Goal: Task Accomplishment & Management: Manage account settings

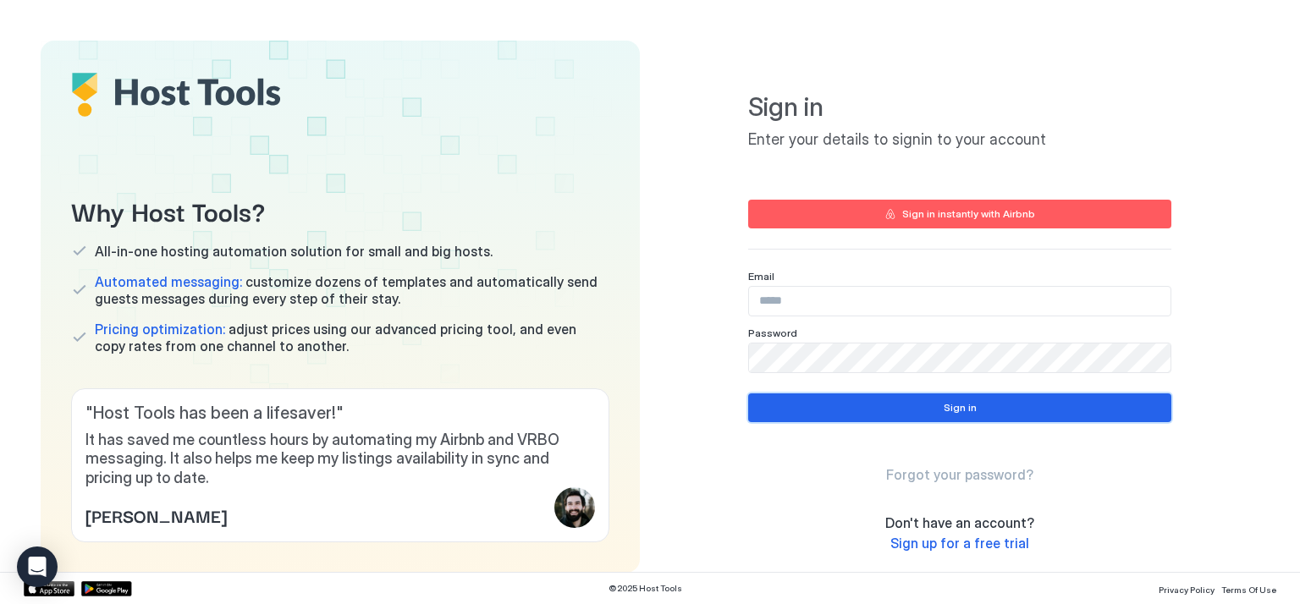
type input "**********"
click at [1013, 415] on button "Sign in" at bounding box center [959, 407] width 423 height 29
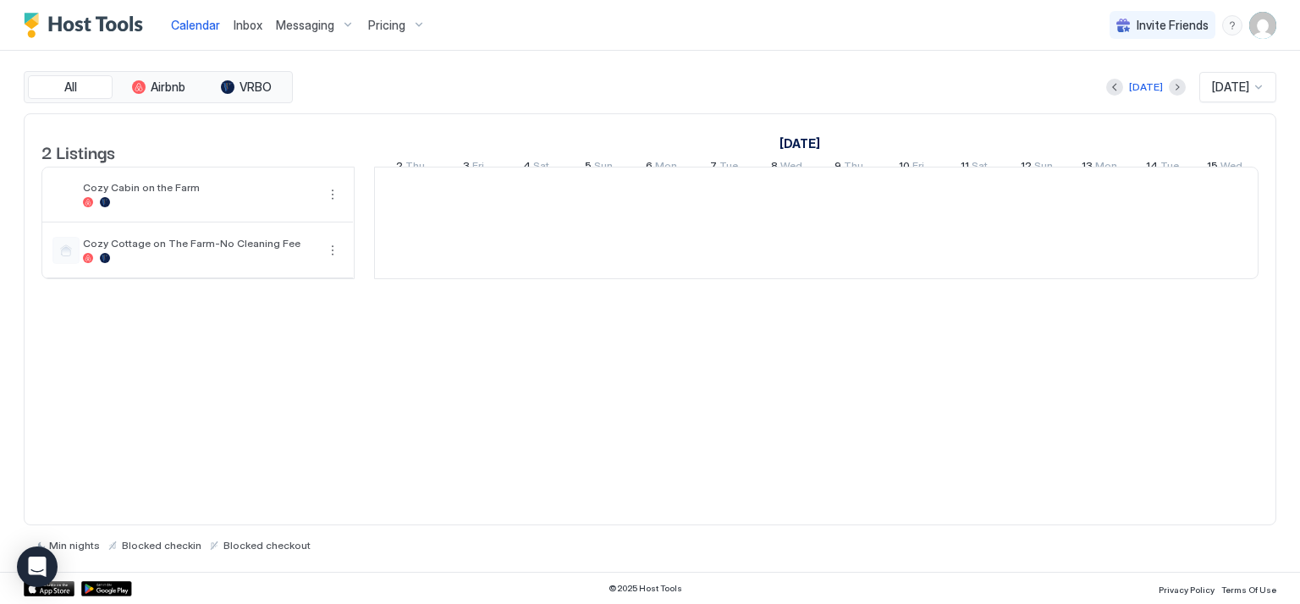
scroll to position [0, 934]
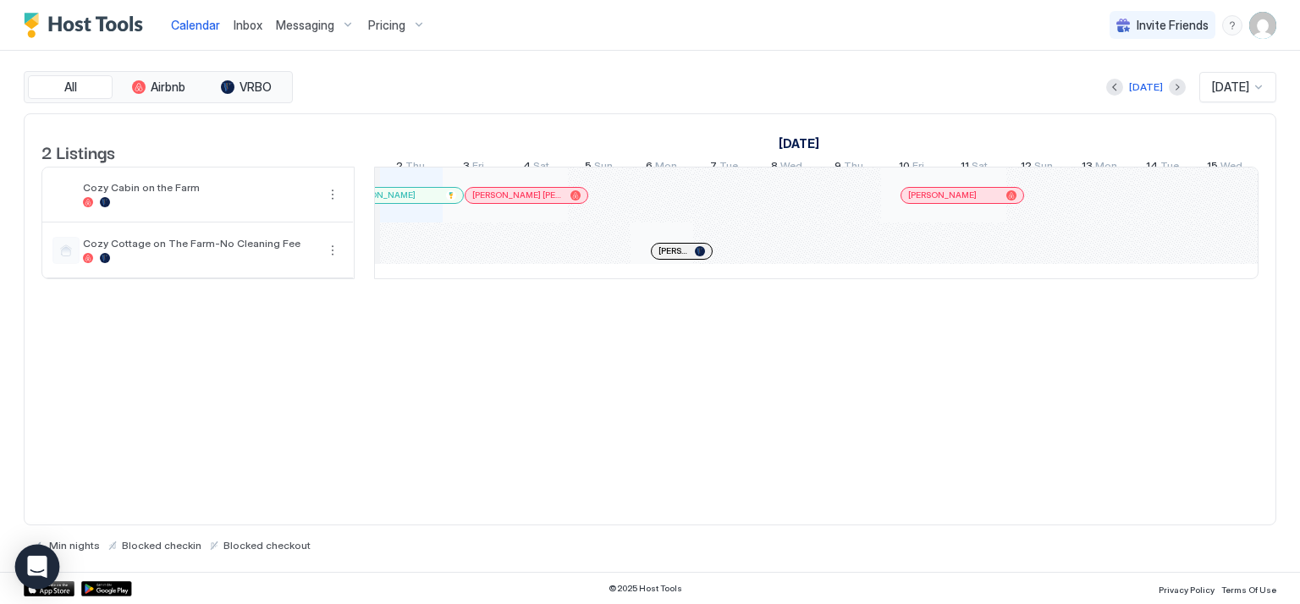
click at [34, 576] on icon "Open Intercom Messenger" at bounding box center [37, 567] width 22 height 22
click at [1261, 25] on img "User profile" at bounding box center [1262, 25] width 27 height 27
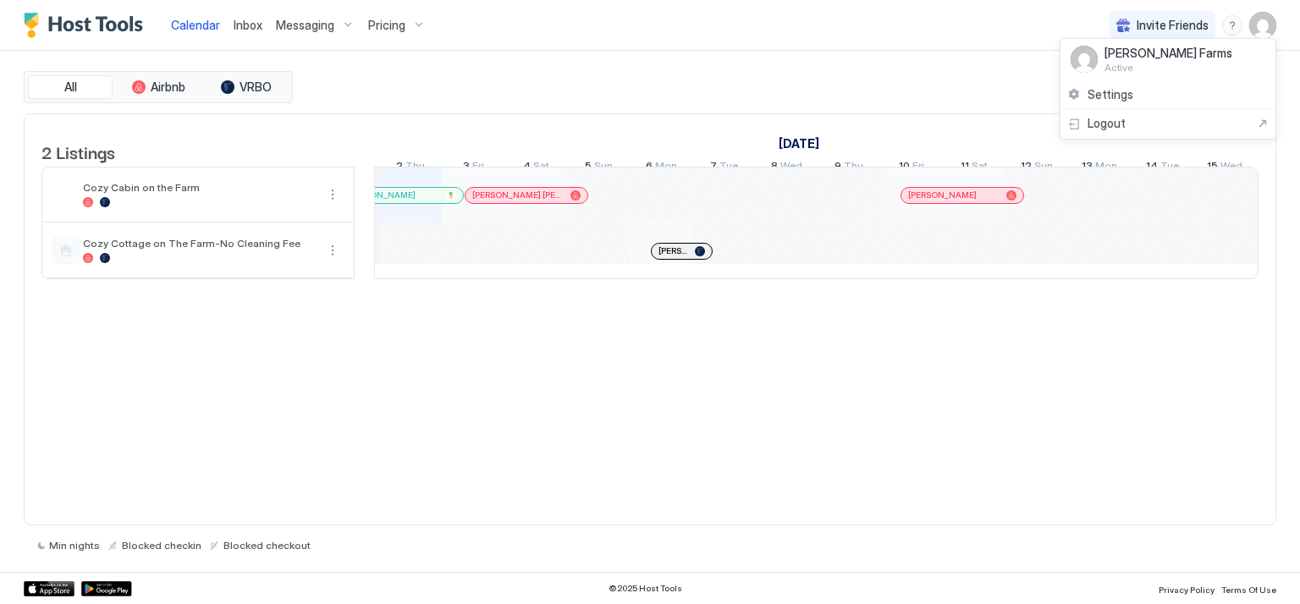
click at [1124, 100] on span "Settings" at bounding box center [1110, 94] width 46 height 15
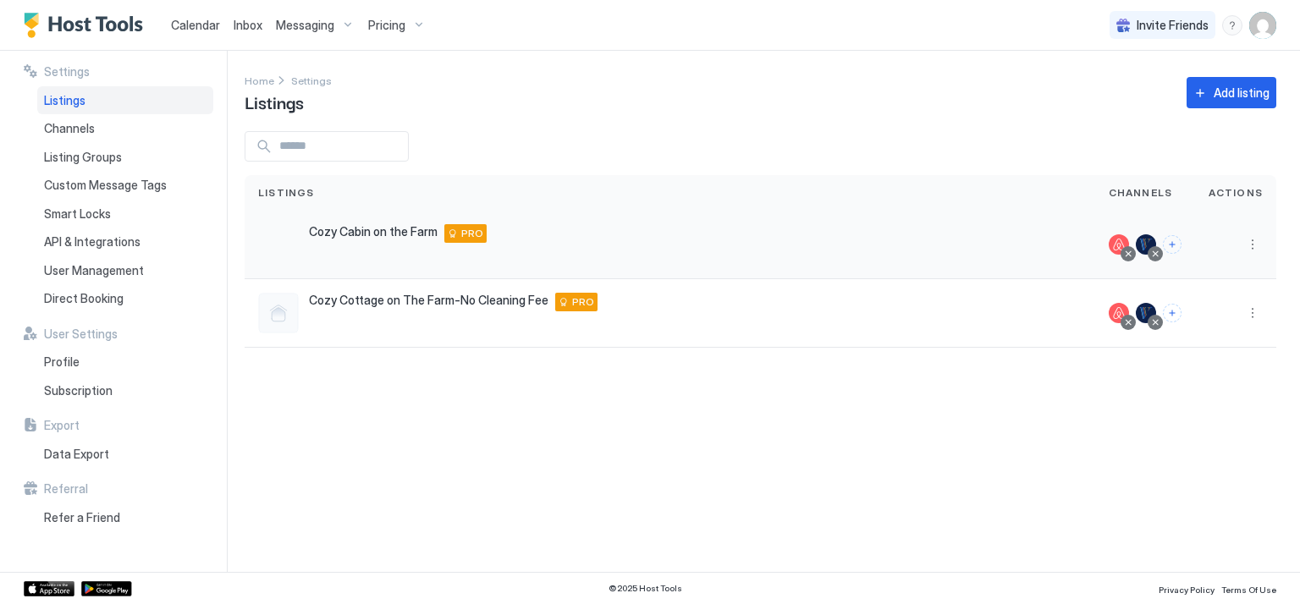
click at [1249, 247] on button "More options" at bounding box center [1252, 244] width 20 height 20
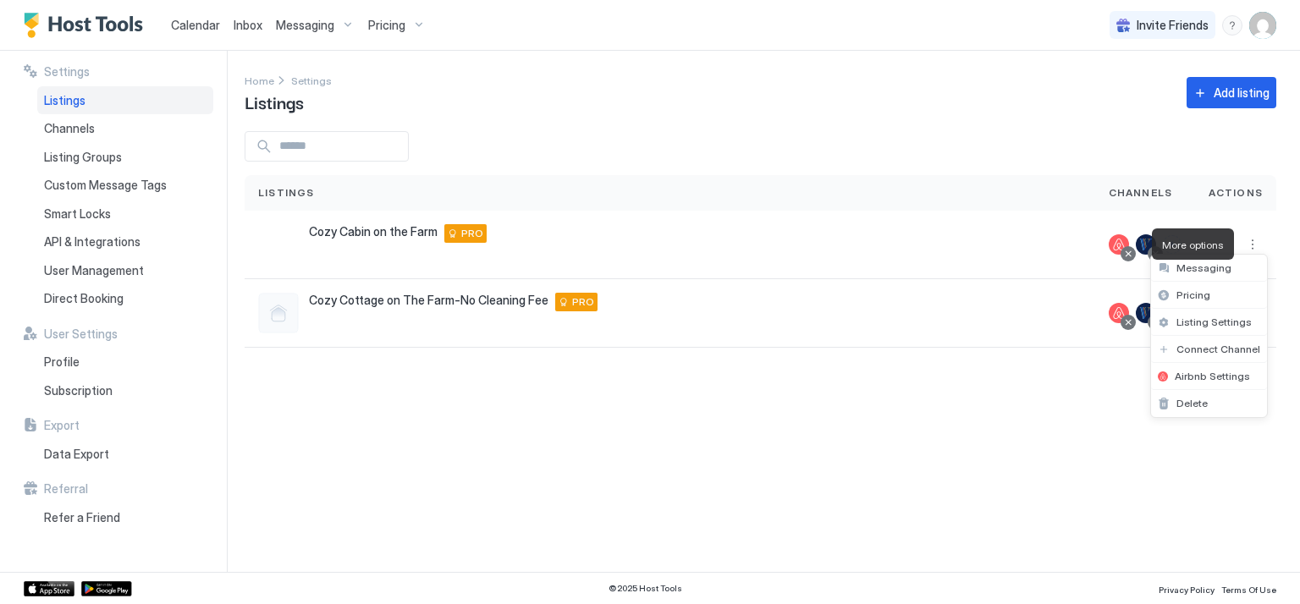
click at [1272, 25] on div at bounding box center [650, 302] width 1300 height 604
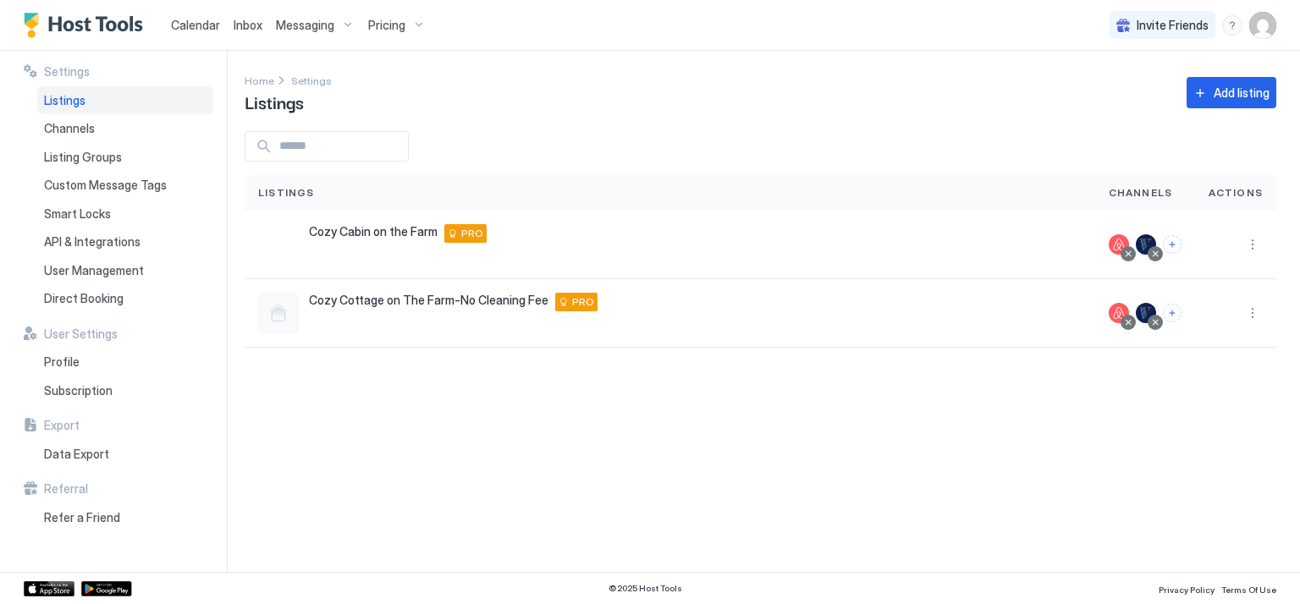
click at [1259, 34] on img "User profile" at bounding box center [1262, 25] width 27 height 27
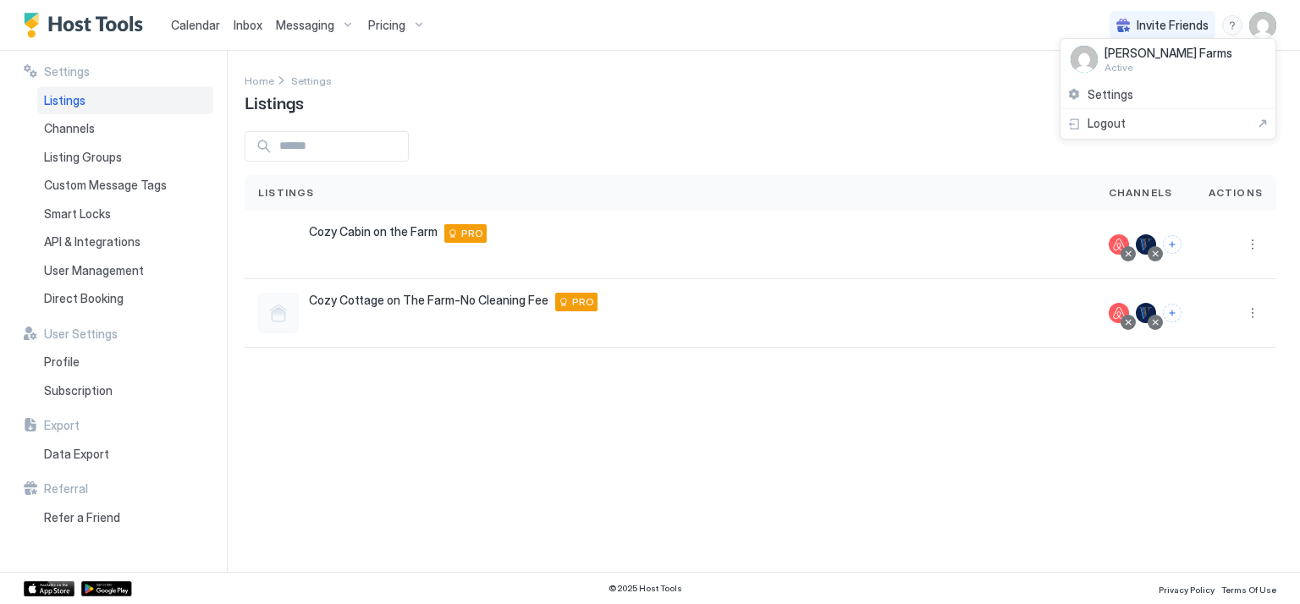
click at [107, 390] on div at bounding box center [650, 302] width 1300 height 604
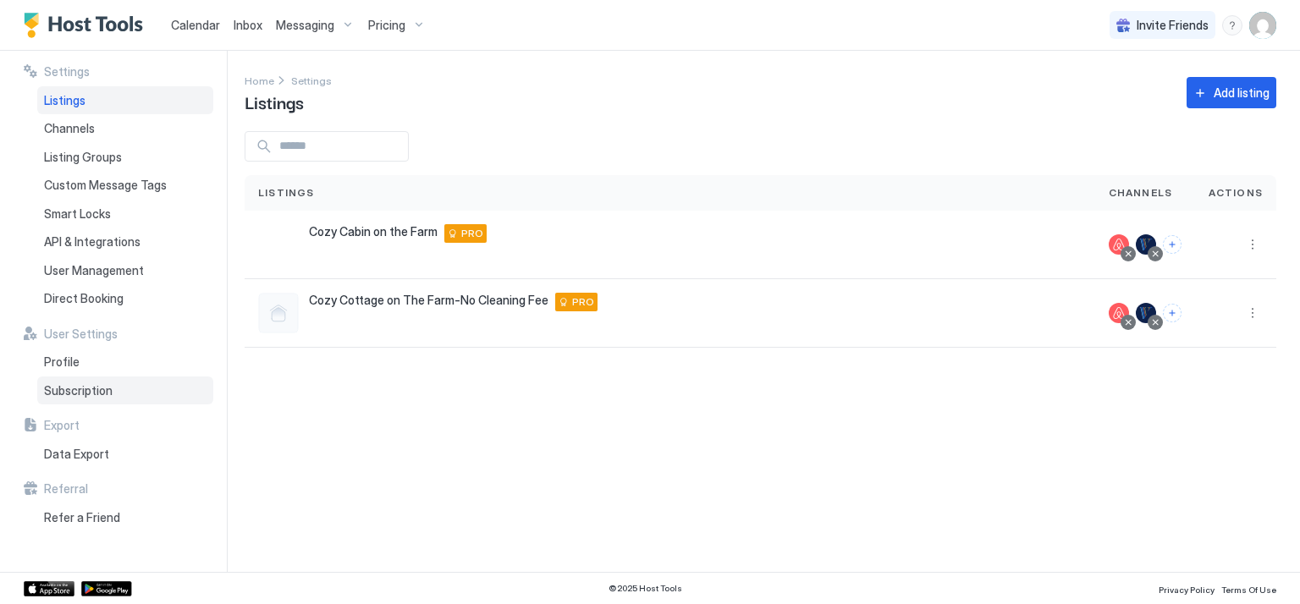
click at [72, 394] on div "Subscription" at bounding box center [125, 391] width 176 height 29
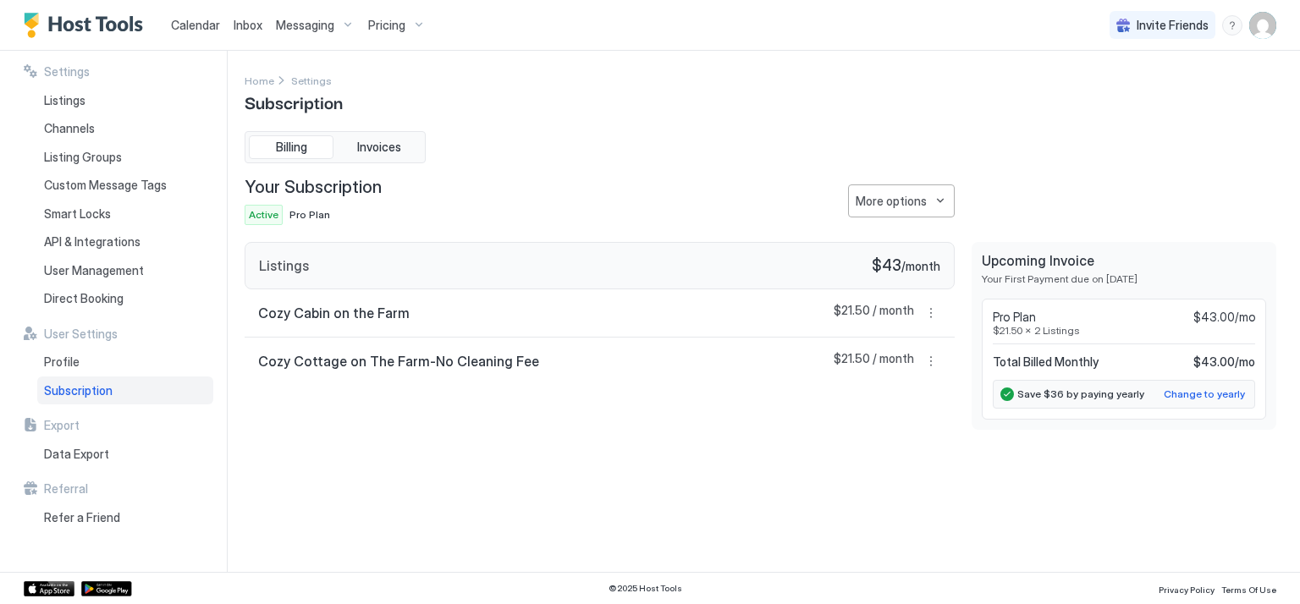
click at [942, 201] on button "More options" at bounding box center [901, 200] width 107 height 33
click at [644, 178] on div at bounding box center [650, 302] width 1300 height 604
